Goal: Task Accomplishment & Management: Complete application form

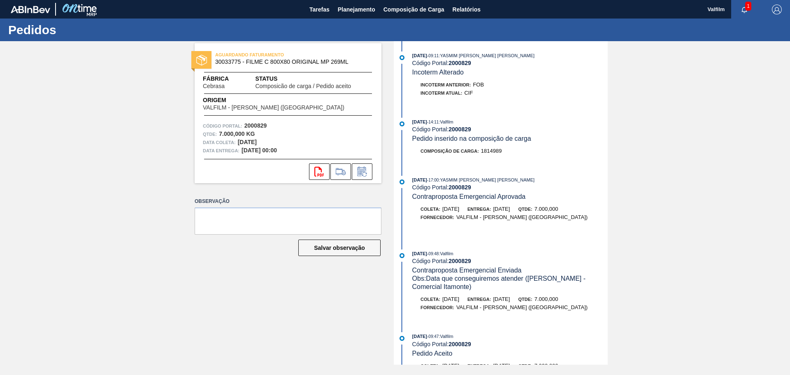
scroll to position [165, 0]
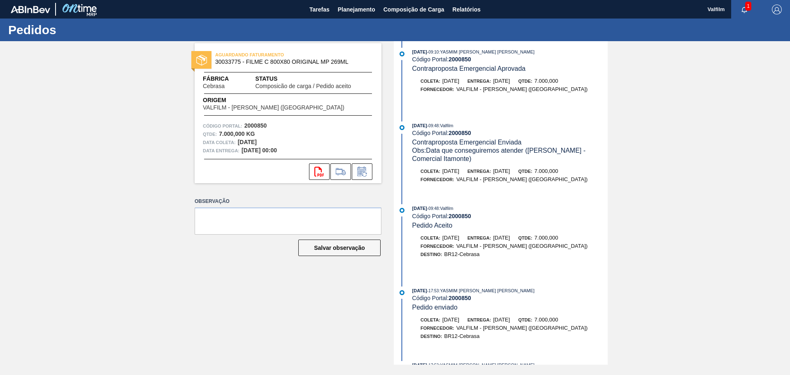
scroll to position [342, 0]
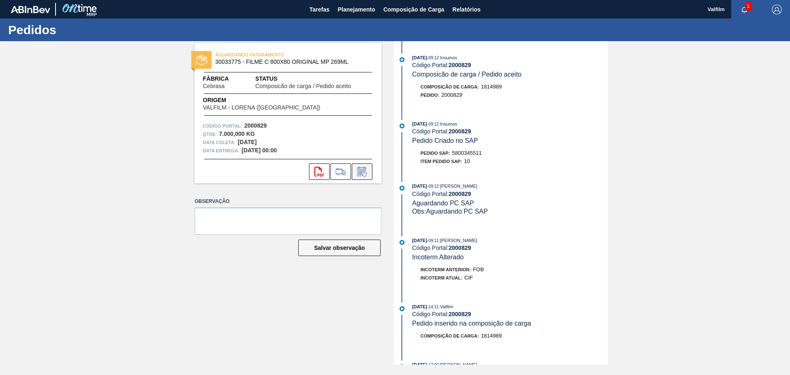
click at [366, 170] on icon at bounding box center [362, 172] width 13 height 10
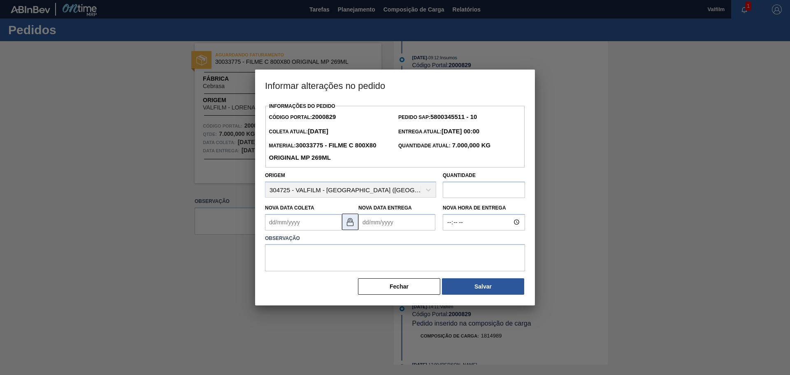
click at [347, 225] on img at bounding box center [350, 222] width 10 height 10
click at [310, 226] on Coleta2000829 "Nova Data Coleta" at bounding box center [303, 222] width 77 height 16
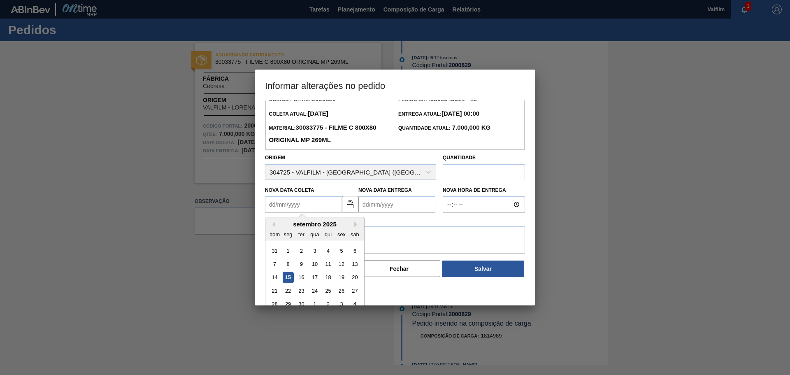
scroll to position [28, 0]
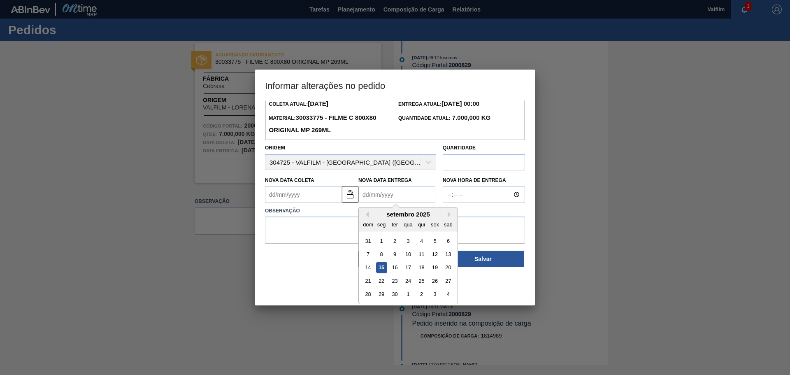
click at [400, 193] on div "Informações do Pedido Código Portal: 2000829 Pedido SAP: 5800345511 - 10 Coleta…" at bounding box center [395, 170] width 260 height 195
click at [418, 269] on div "18" at bounding box center [421, 267] width 11 height 11
type Entrega2000829 "[DATE]"
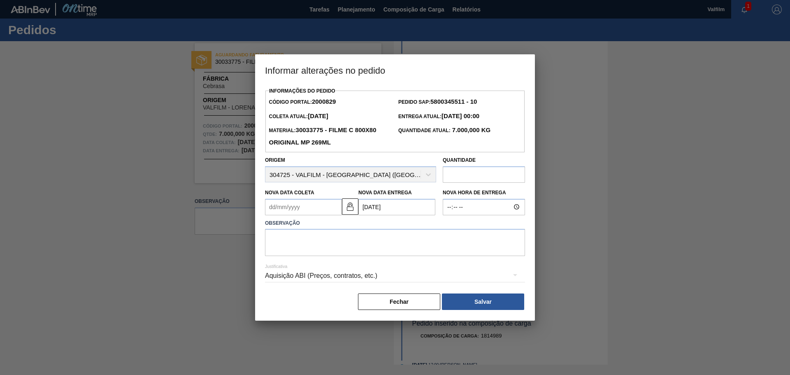
click at [286, 211] on Coleta2000829 "Nova Data Coleta" at bounding box center [303, 207] width 77 height 16
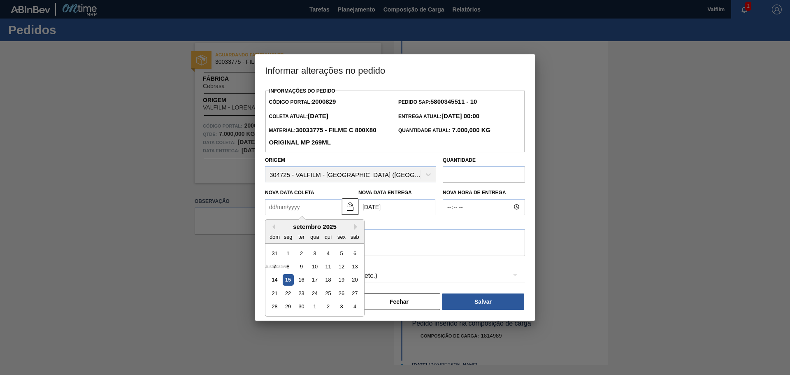
click at [290, 284] on div "15" at bounding box center [288, 279] width 11 height 11
type Coleta2000829 "[DATE]"
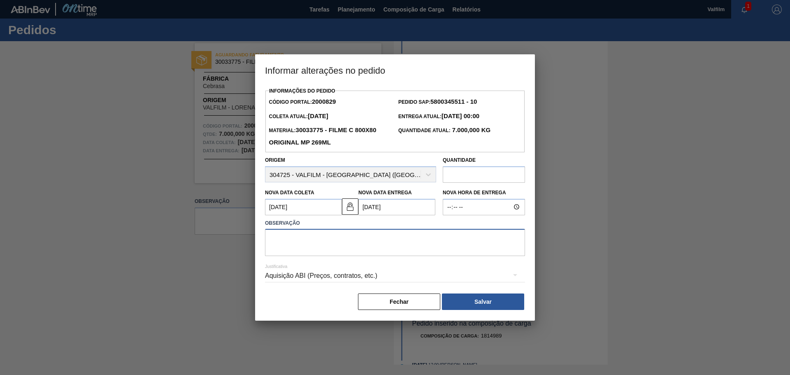
click at [282, 242] on textarea at bounding box center [395, 242] width 260 height 27
type textarea "S"
type textarea "d"
type textarea "Solicitação enviada no e-mail - unificação de carga - (Leticia - Itamonte comer…"
click at [365, 277] on div "Aquisição ABI (Preços, contratos, etc.)" at bounding box center [395, 275] width 260 height 23
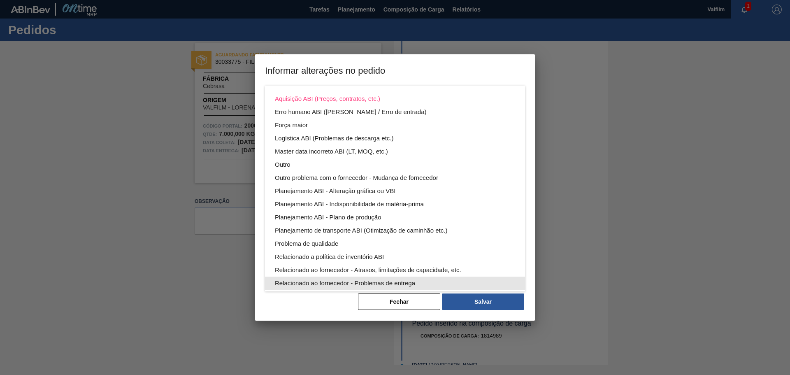
click at [297, 305] on div "Aquisição ABI (Preços, contratos, etc.) Erro humano ABI (Cálculo / Erro de entr…" at bounding box center [395, 187] width 790 height 375
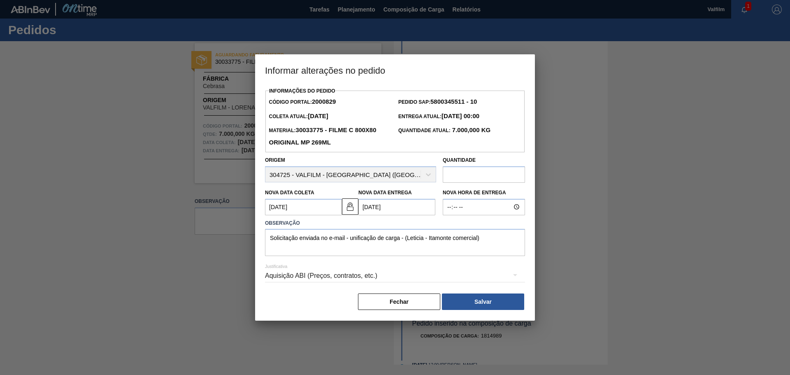
click at [295, 276] on div "Aquisição ABI (Preços, contratos, etc.)" at bounding box center [395, 275] width 260 height 23
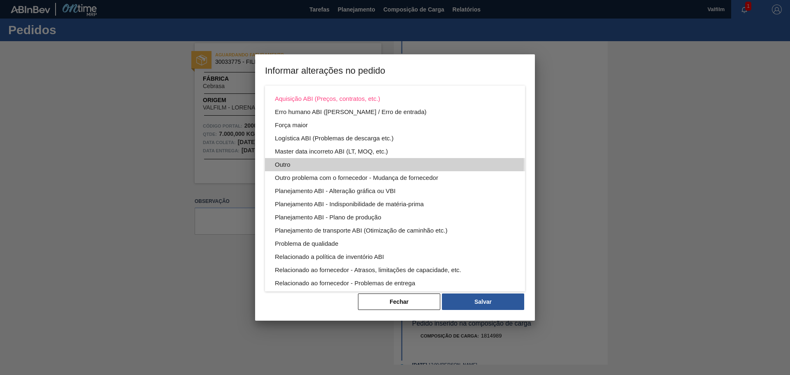
click at [295, 162] on div "Outro" at bounding box center [395, 164] width 240 height 13
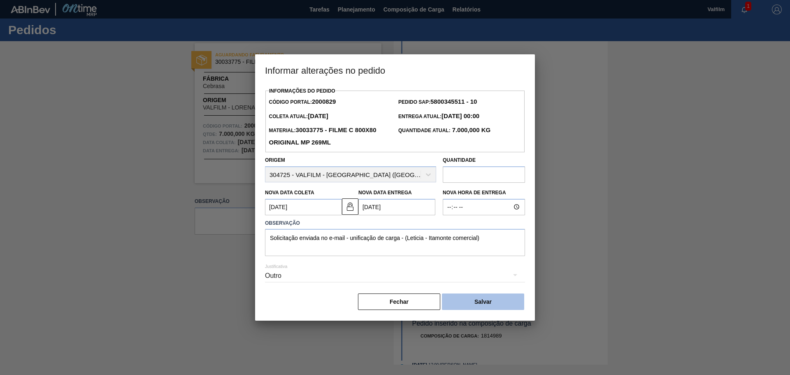
click at [488, 304] on button "Salvar" at bounding box center [483, 301] width 82 height 16
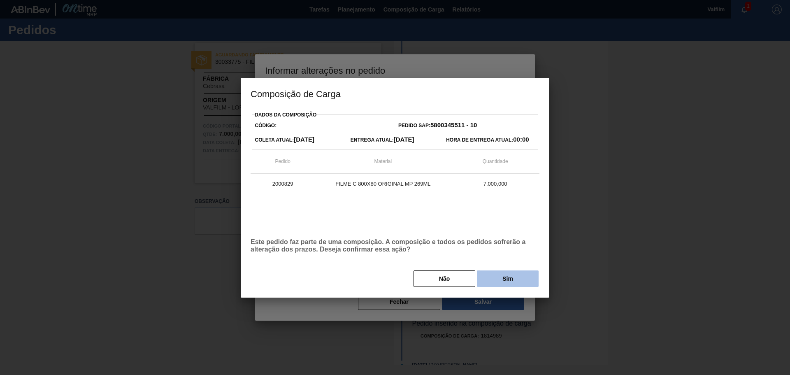
click at [490, 278] on button "Sim" at bounding box center [508, 278] width 62 height 16
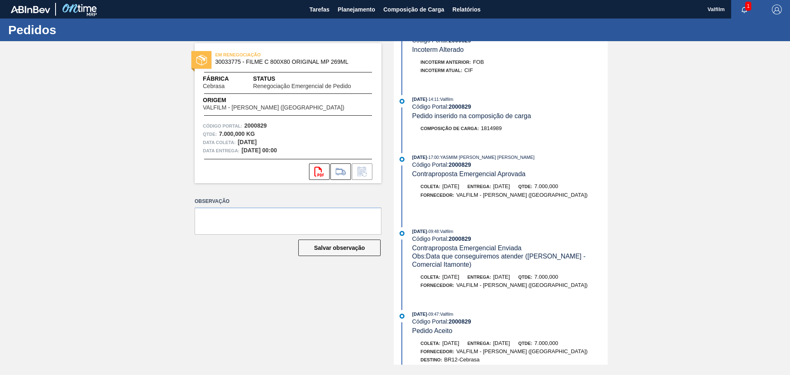
scroll to position [329, 0]
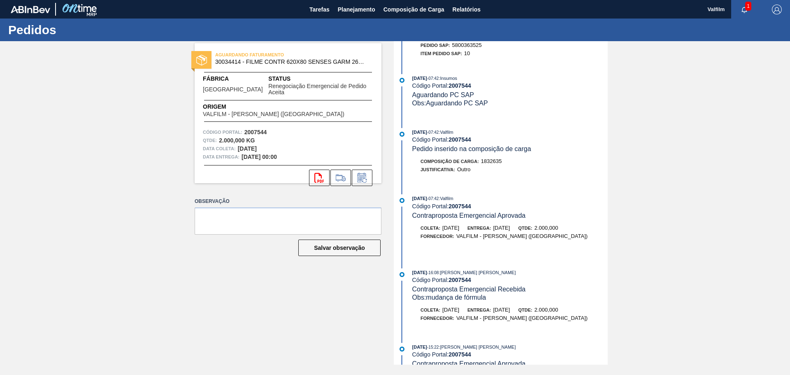
scroll to position [288, 0]
